Goal: Task Accomplishment & Management: Use online tool/utility

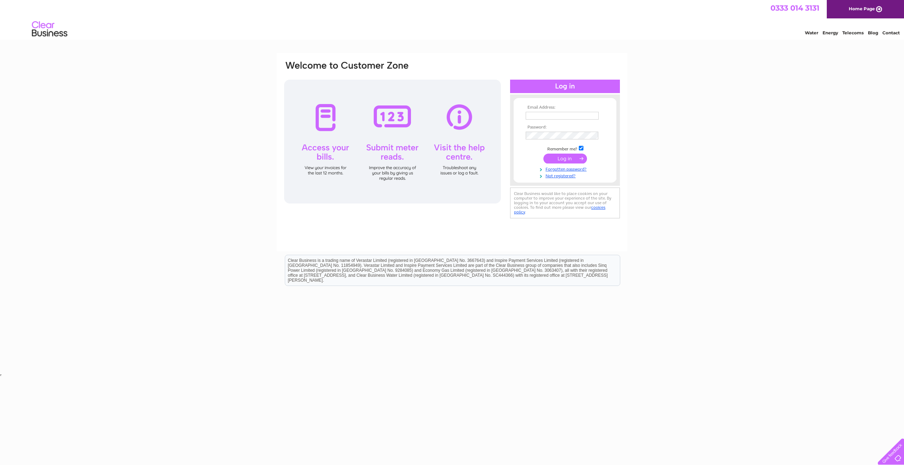
type input "accounts@thermic-edge.com"
click at [562, 162] on input "submit" at bounding box center [565, 159] width 44 height 10
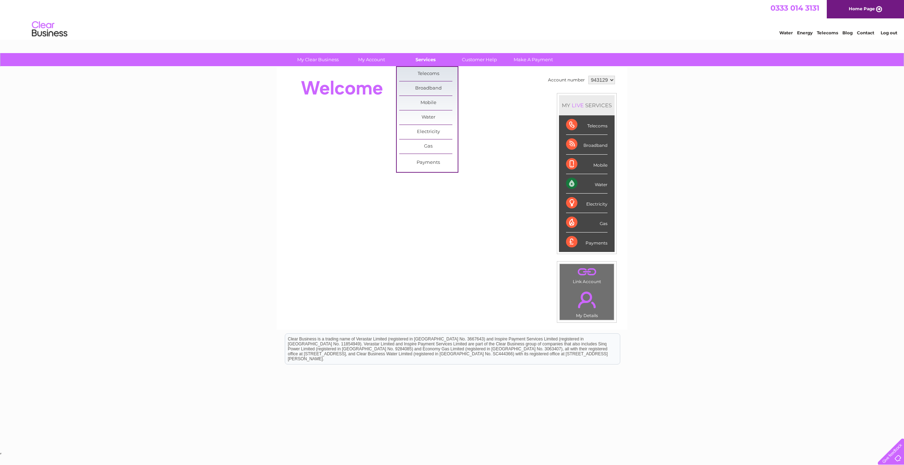
click at [420, 61] on link "Services" at bounding box center [425, 59] width 58 height 13
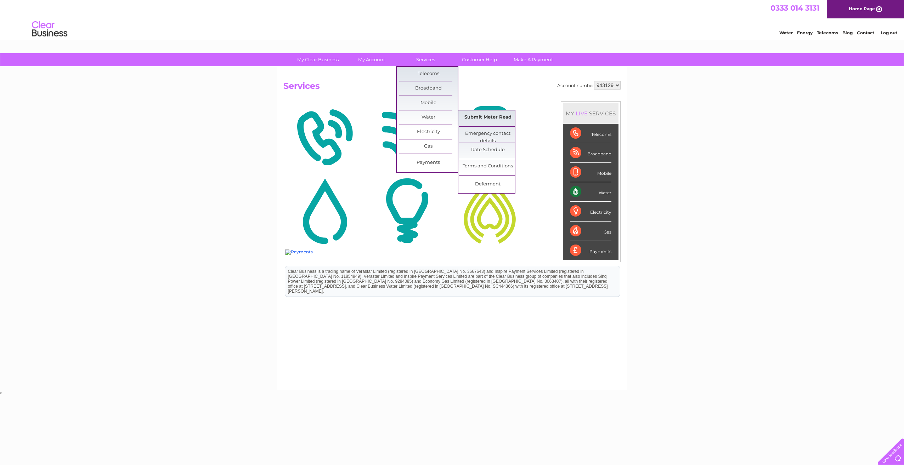
click at [475, 113] on link "Submit Meter Read" at bounding box center [488, 117] width 58 height 14
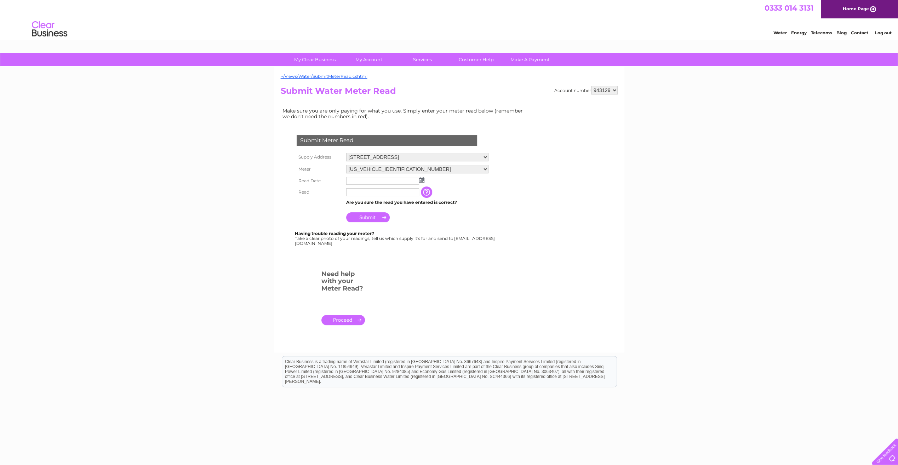
click at [386, 154] on select "[STREET_ADDRESS][GEOGRAPHIC_DATA][STREET_ADDRESS]" at bounding box center [417, 157] width 142 height 8
select select "551910"
click at [346, 153] on select "[STREET_ADDRESS][GEOGRAPHIC_DATA][STREET_ADDRESS]" at bounding box center [417, 157] width 142 height 9
click at [421, 180] on img at bounding box center [422, 180] width 5 height 6
click at [396, 232] on link "21" at bounding box center [398, 234] width 10 height 7
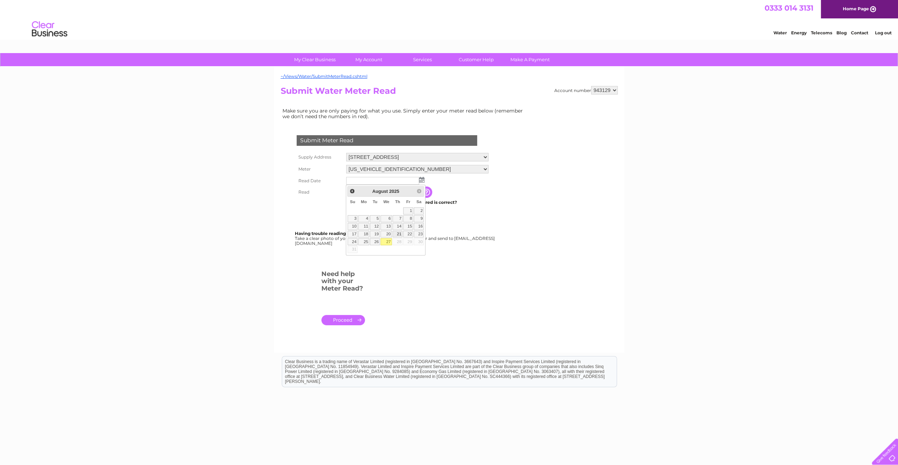
type input "[DATE]"
click at [358, 196] on td at bounding box center [383, 192] width 76 height 11
click at [359, 194] on input "text" at bounding box center [382, 192] width 73 height 8
type input "430"
click at [352, 220] on input "Submit" at bounding box center [368, 218] width 44 height 10
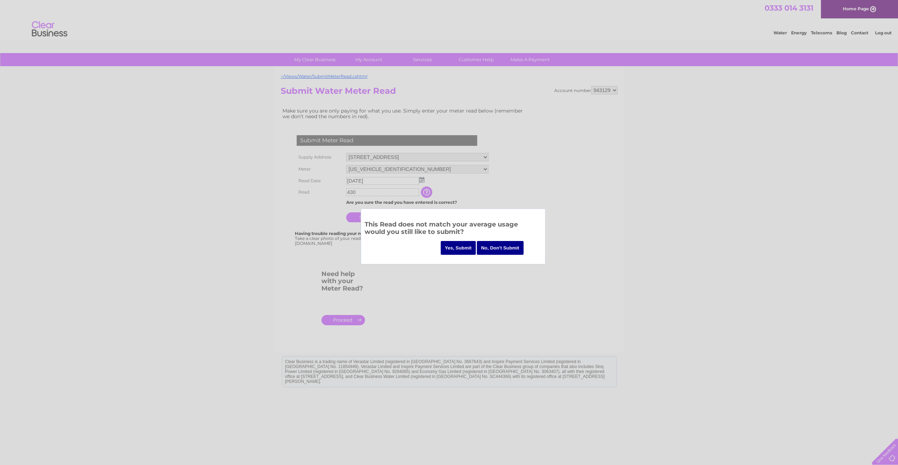
drag, startPoint x: 461, startPoint y: 248, endPoint x: 459, endPoint y: 250, distance: 3.8
click at [461, 247] on input "Yes, Submit" at bounding box center [458, 248] width 35 height 14
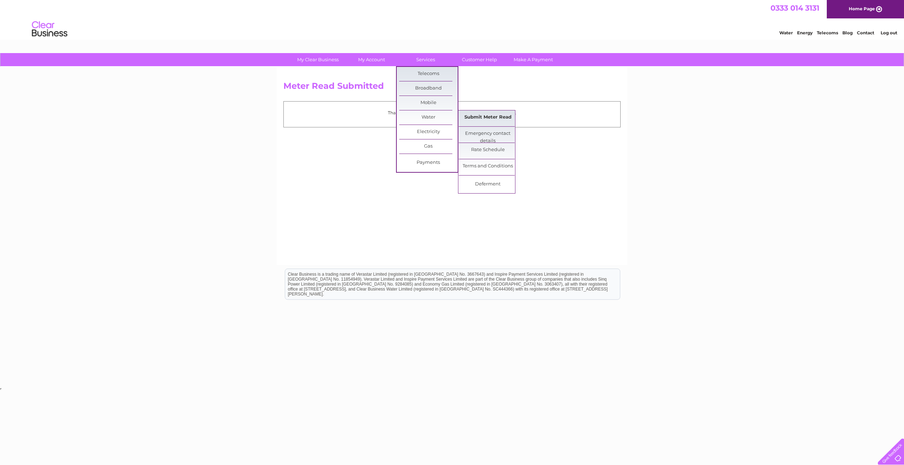
click at [489, 115] on link "Submit Meter Read" at bounding box center [488, 117] width 58 height 14
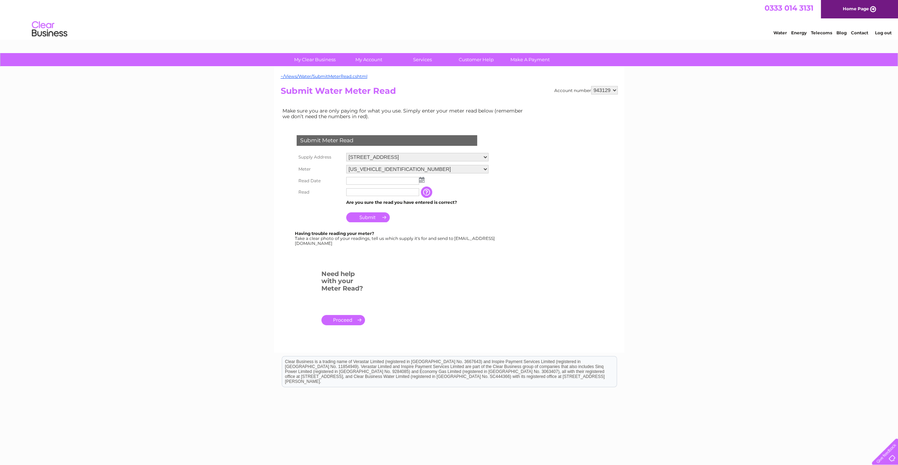
drag, startPoint x: 371, startPoint y: 155, endPoint x: 373, endPoint y: 161, distance: 6.5
click at [371, 155] on select "Unit 4, Crathie Court, Castlehill Industrial Estate, Carluke, Lanarkshire, ML8 …" at bounding box center [417, 157] width 142 height 8
select select "551916"
click at [346, 153] on select "Unit 4, Crathie Court, Castlehill Industrial Estate, Carluke, Lanarkshire, ML8 …" at bounding box center [417, 157] width 142 height 9
click at [371, 181] on input "text" at bounding box center [383, 181] width 74 height 8
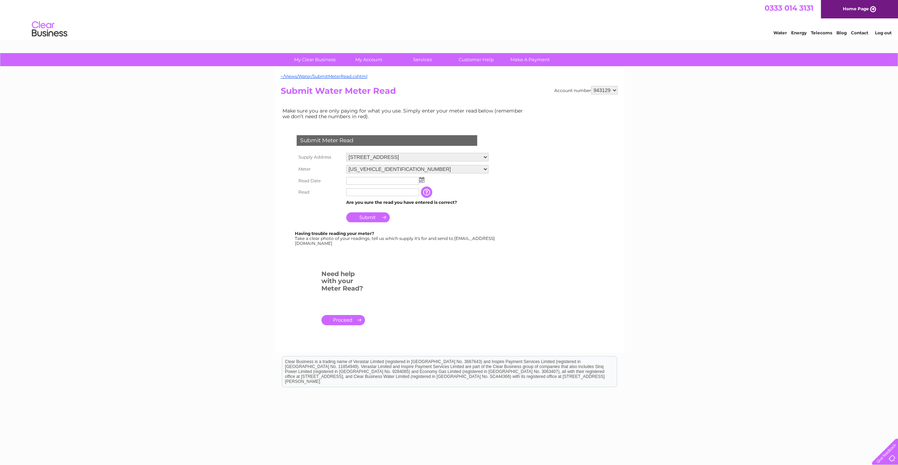
click at [421, 181] on img at bounding box center [421, 180] width 5 height 6
click at [402, 231] on link "21" at bounding box center [398, 234] width 10 height 7
type input "[DATE]"
click at [365, 190] on input "text" at bounding box center [382, 192] width 73 height 8
type input "1251"
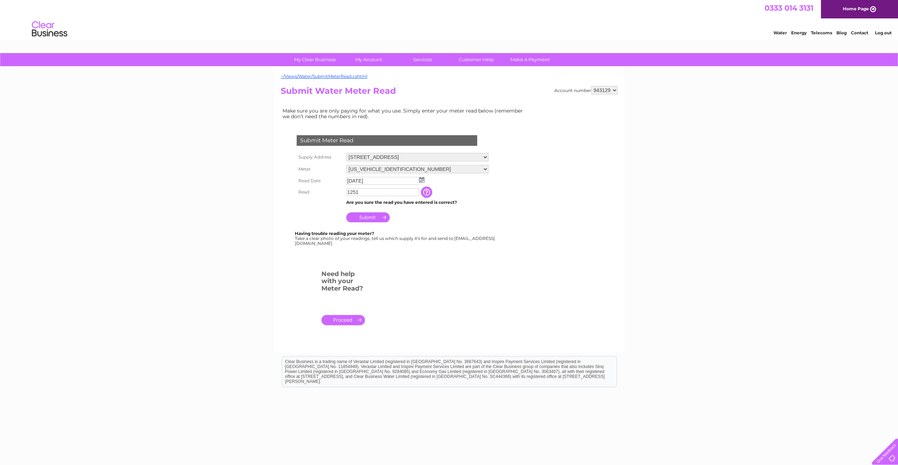
click at [367, 215] on input "Submit" at bounding box center [368, 217] width 44 height 10
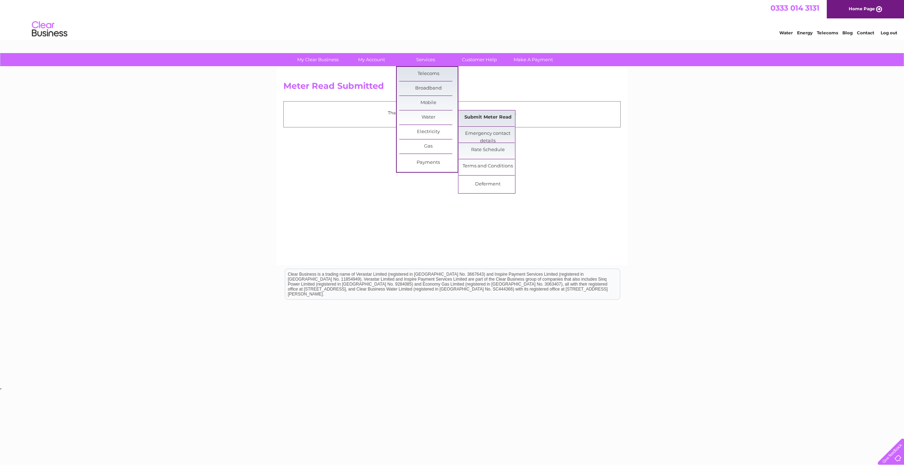
click at [507, 119] on link "Submit Meter Read" at bounding box center [488, 117] width 58 height 14
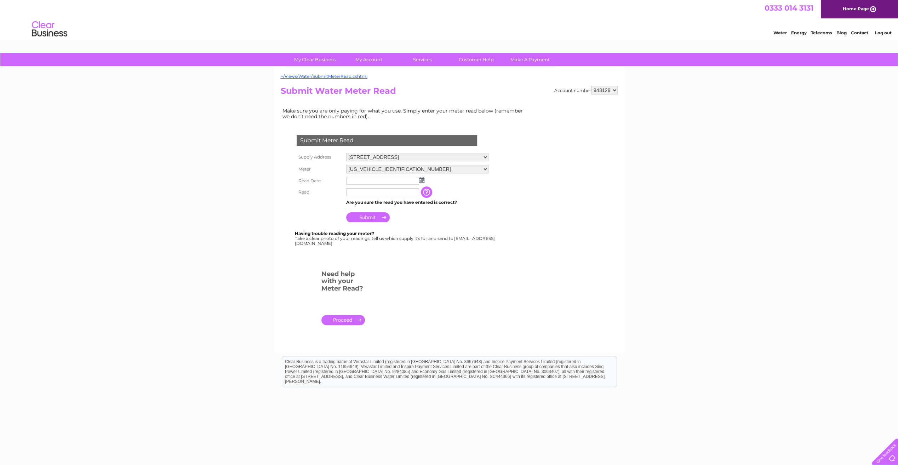
click at [371, 178] on input "text" at bounding box center [382, 181] width 73 height 8
click at [425, 179] on td at bounding box center [418, 181] width 146 height 12
click at [420, 179] on img at bounding box center [421, 180] width 5 height 6
click at [398, 232] on link "21" at bounding box center [398, 234] width 10 height 7
type input "[DATE]"
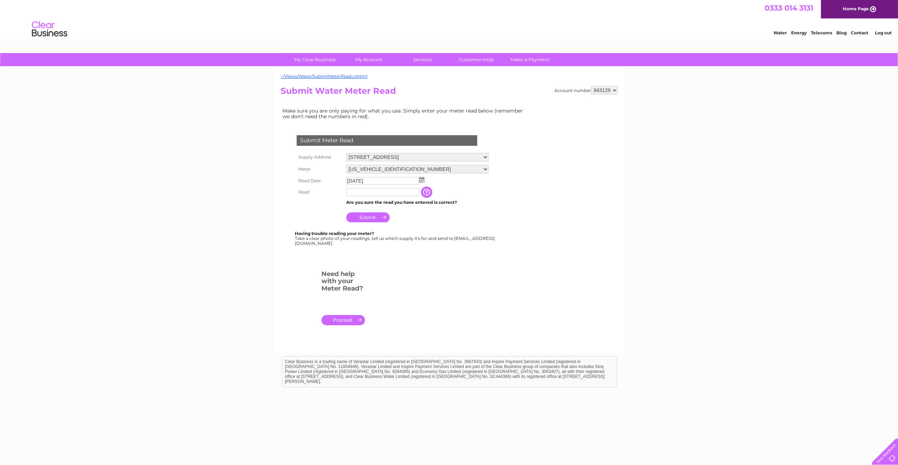
click at [360, 198] on td "Are you sure the read you have entered is correct?" at bounding box center [418, 202] width 146 height 9
click at [361, 195] on input "text" at bounding box center [383, 192] width 74 height 8
type input "11823"
click at [380, 215] on input "Submit" at bounding box center [368, 218] width 44 height 10
